Goal: Book appointment/travel/reservation

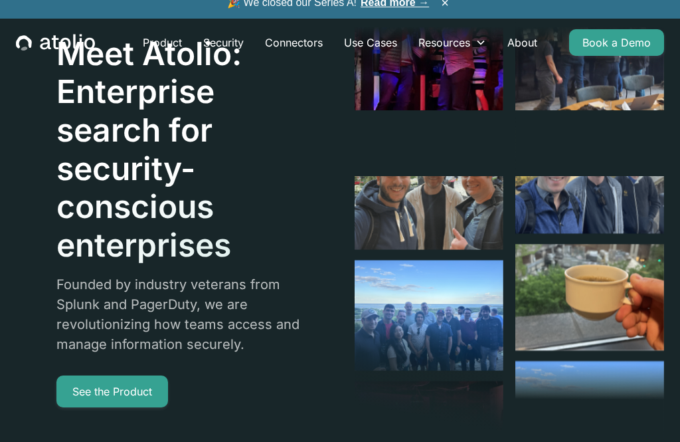
click at [462, 41] on div "Resources" at bounding box center [444, 43] width 52 height 16
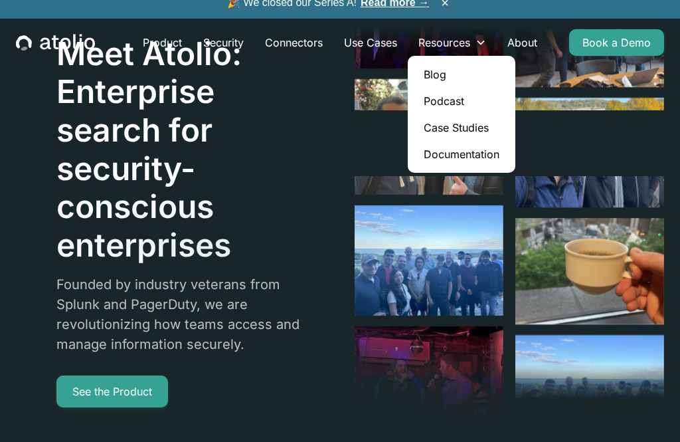
click at [660, 165] on div at bounding box center [590, 63] width 150 height 226
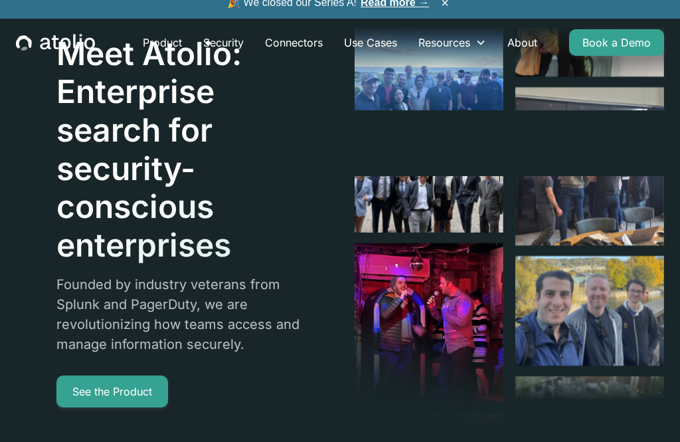
click at [523, 31] on link "About" at bounding box center [522, 42] width 51 height 27
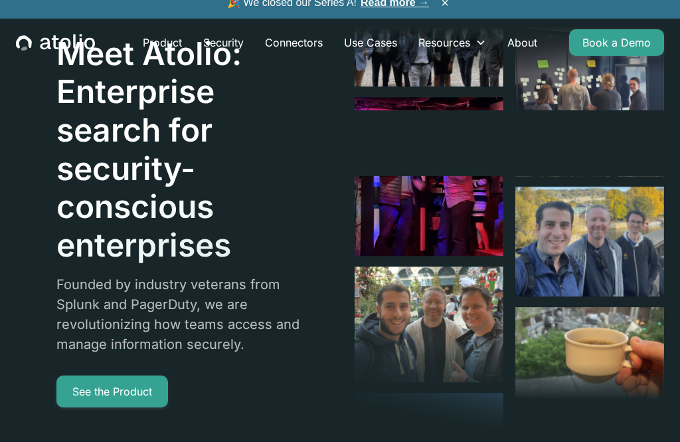
click at [458, 33] on div "Resources" at bounding box center [452, 42] width 89 height 27
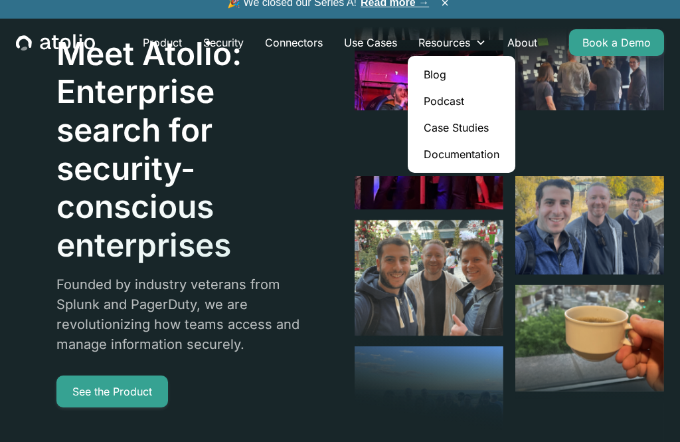
click at [156, 43] on link "Product" at bounding box center [162, 42] width 60 height 27
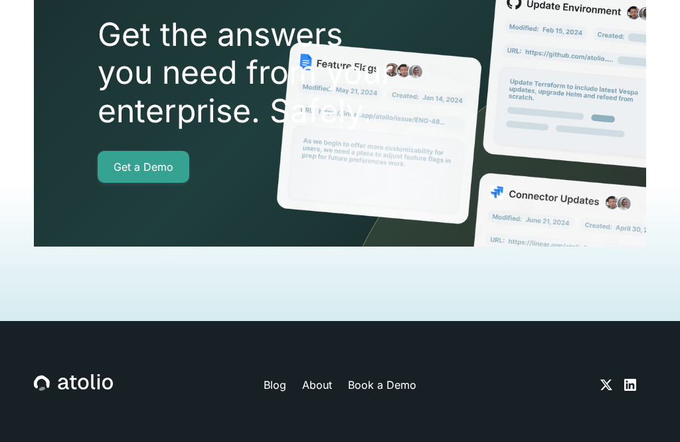
scroll to position [2949, 0]
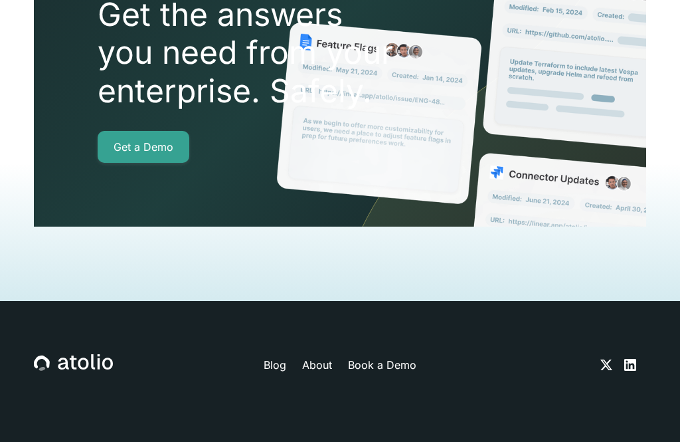
click at [405, 357] on link "Book a Demo" at bounding box center [382, 365] width 68 height 16
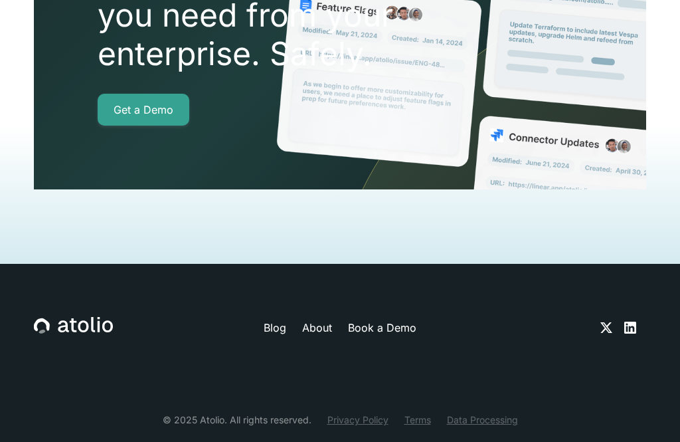
scroll to position [2986, 0]
